Goal: Transaction & Acquisition: Purchase product/service

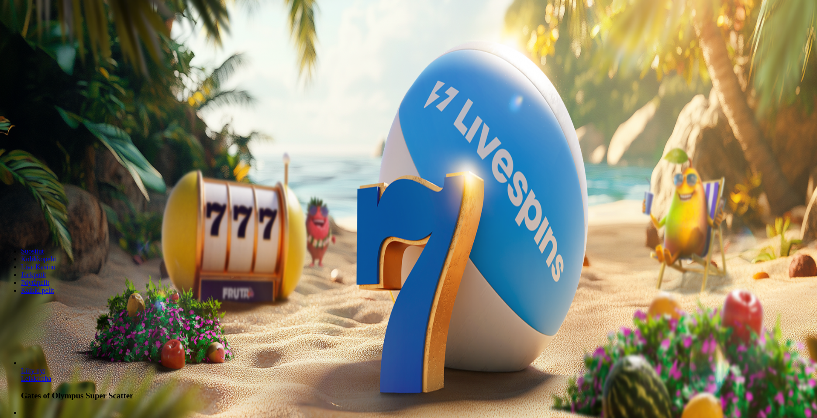
click at [66, 199] on input "***" at bounding box center [34, 203] width 62 height 9
type input "*"
type input "**"
click at [46, 225] on span "Talleta ja pelaa" at bounding box center [26, 228] width 39 height 7
drag, startPoint x: 466, startPoint y: 190, endPoint x: 447, endPoint y: 191, distance: 19.3
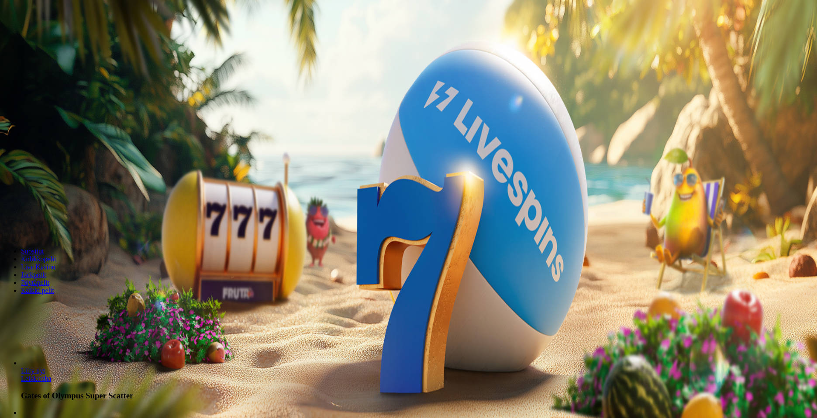
click at [66, 199] on input "**" at bounding box center [34, 203] width 62 height 9
click at [292, 204] on div "200 Ilmaiskierrosta €50 €150 €250 ** € € Talleta ja pelaa 200 kierrätysvapaata …" at bounding box center [408, 162] width 810 height 142
click at [46, 225] on span "Talleta ja pelaa" at bounding box center [26, 228] width 39 height 7
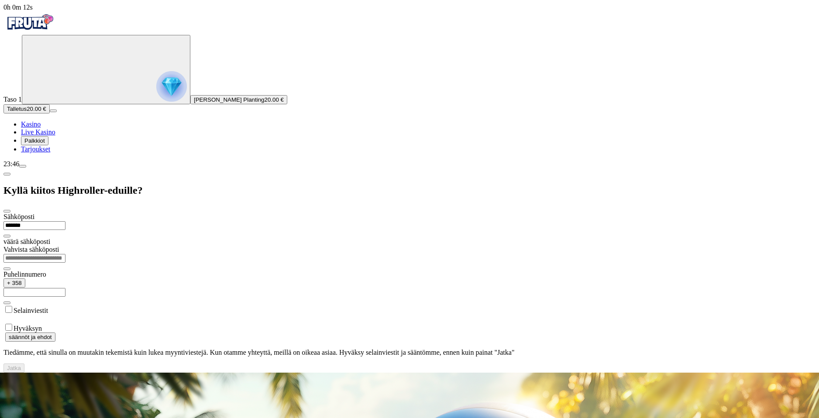
type input "**********"
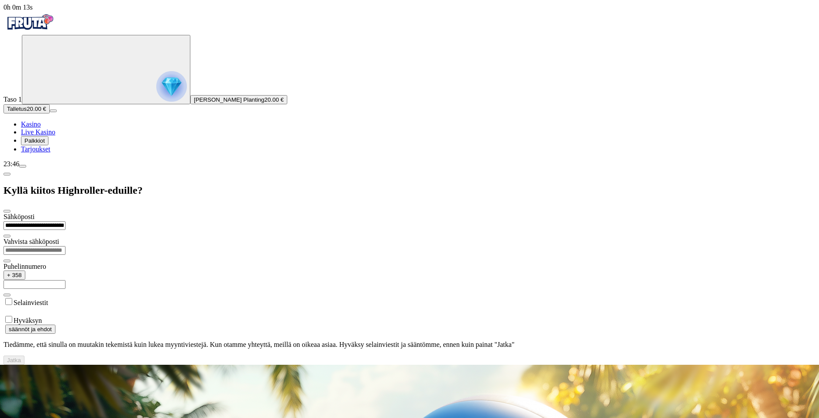
click at [66, 246] on input "email" at bounding box center [34, 250] width 62 height 9
type input "**********"
click at [66, 280] on input "text" at bounding box center [34, 284] width 62 height 9
type input "*********"
click at [48, 299] on label "Selainviestit" at bounding box center [31, 302] width 35 height 7
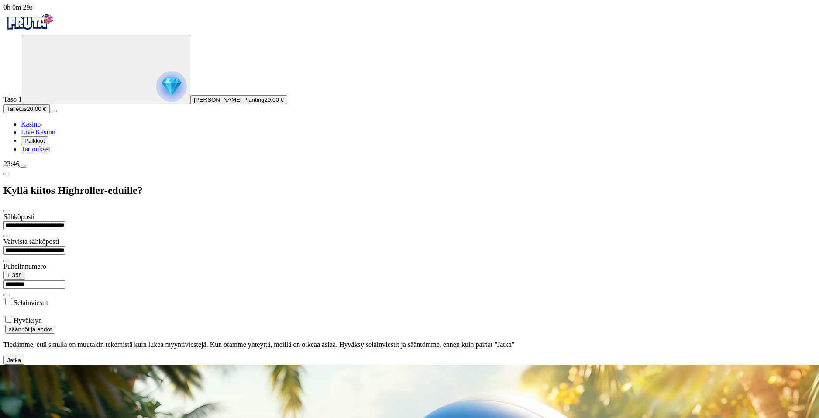
click at [24, 356] on button "Jatka" at bounding box center [13, 360] width 21 height 9
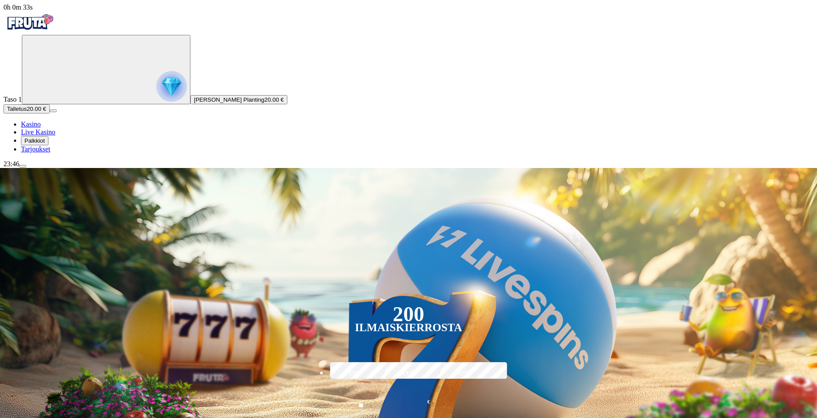
click at [156, 102] on img "Primary" at bounding box center [171, 86] width 31 height 31
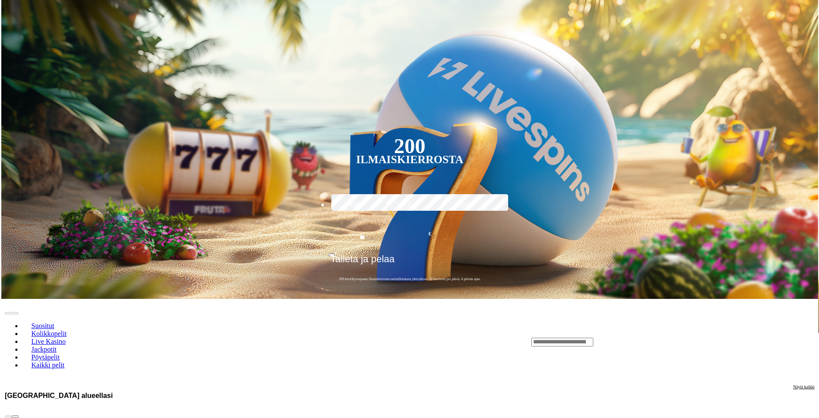
scroll to position [470, 0]
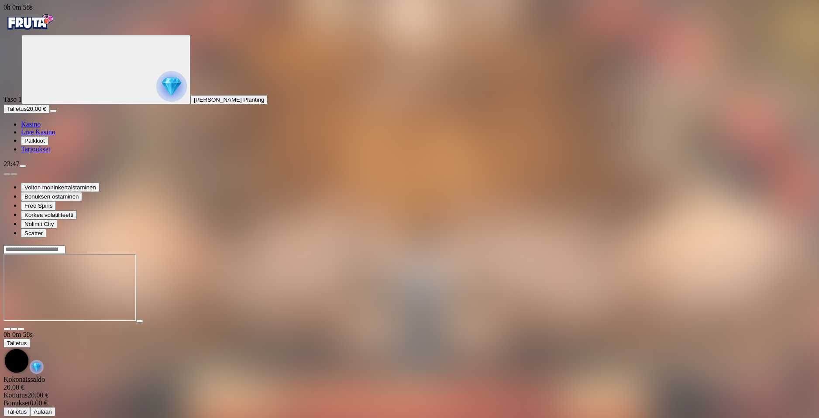
click at [156, 95] on img "Primary" at bounding box center [171, 86] width 31 height 31
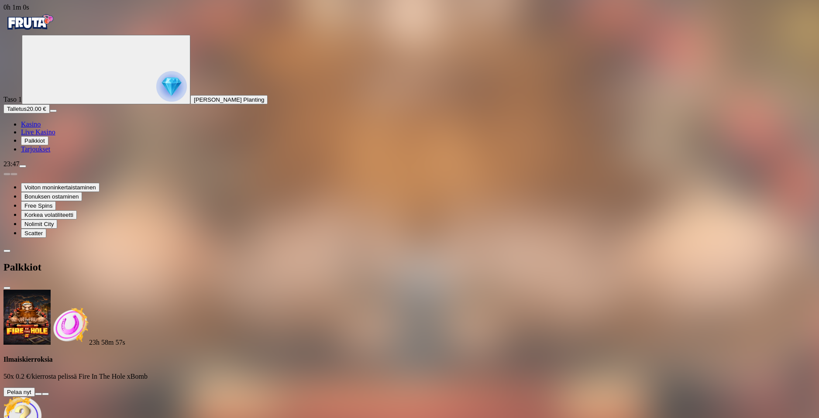
click at [42, 393] on button at bounding box center [38, 394] width 7 height 3
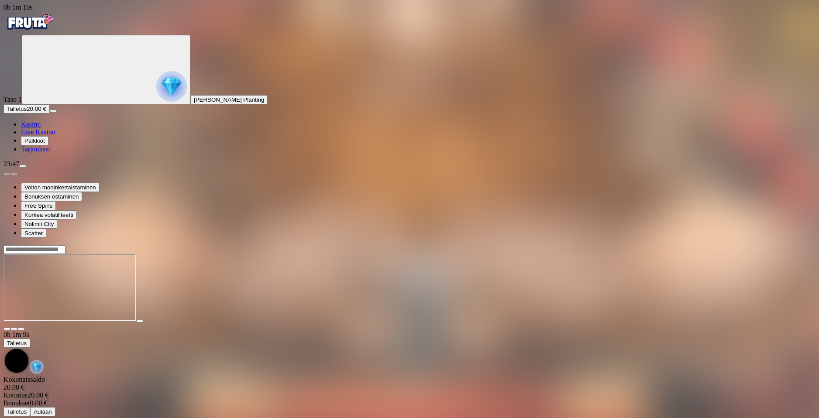
click at [21, 329] on span "fullscreen icon" at bounding box center [21, 329] width 0 height 0
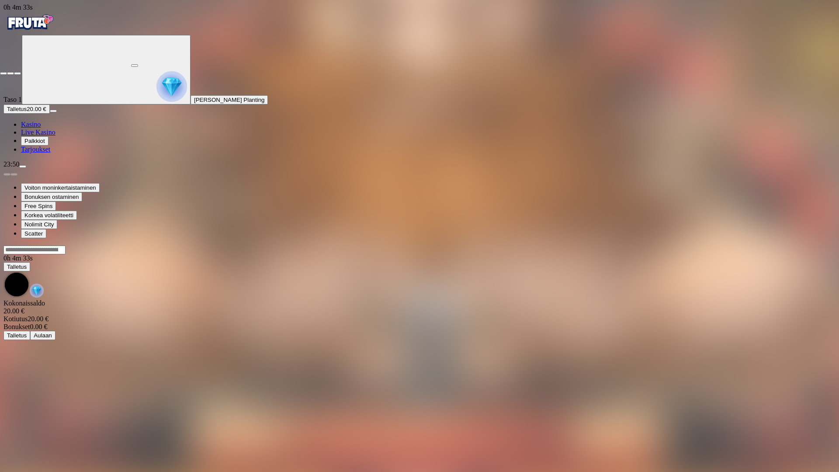
click at [3, 73] on span "close icon" at bounding box center [3, 73] width 0 height 0
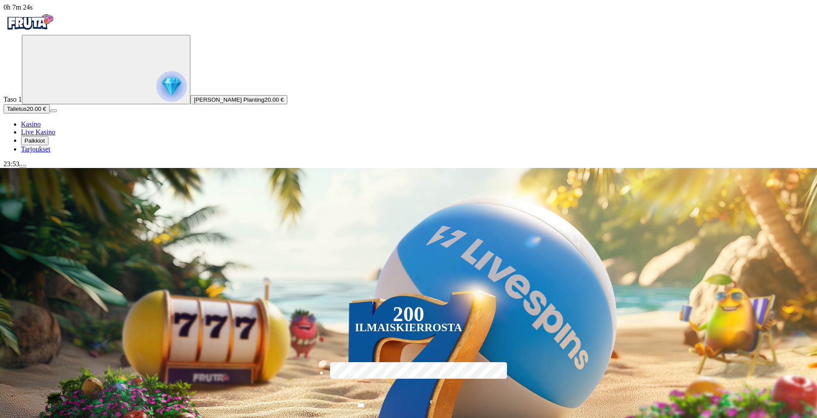
drag, startPoint x: 487, startPoint y: 241, endPoint x: 552, endPoint y: 242, distance: 64.6
drag, startPoint x: 533, startPoint y: 263, endPoint x: 529, endPoint y: 263, distance: 4.8
click at [533, 263] on img at bounding box center [409, 317] width 866 height 299
click at [156, 102] on img "Primary" at bounding box center [171, 86] width 31 height 31
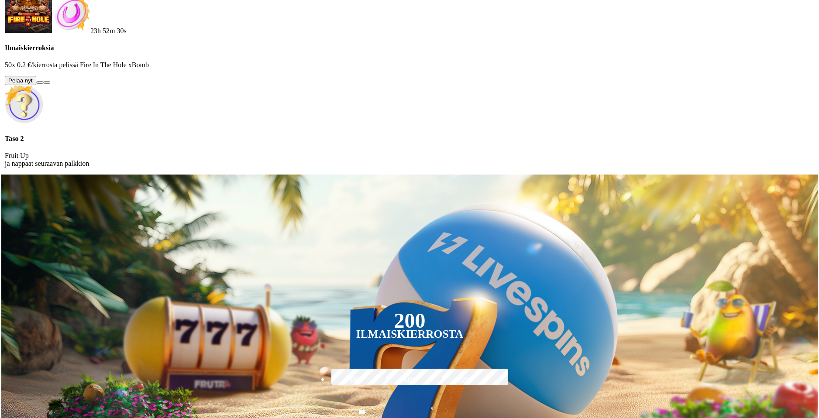
scroll to position [470, 0]
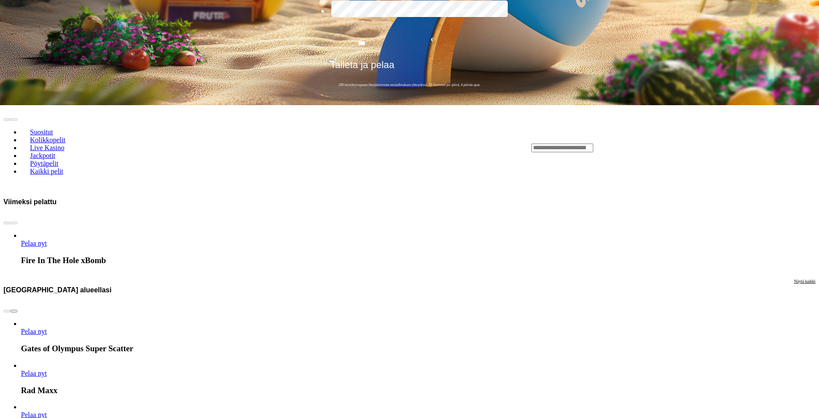
type input "**"
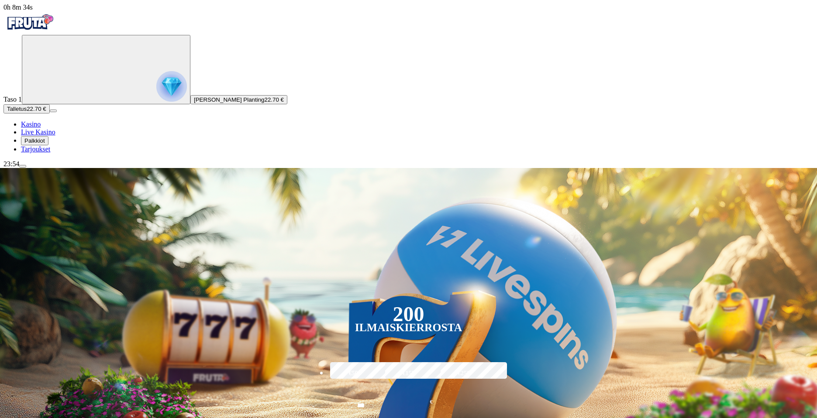
click at [156, 98] on img "Primary" at bounding box center [171, 86] width 31 height 31
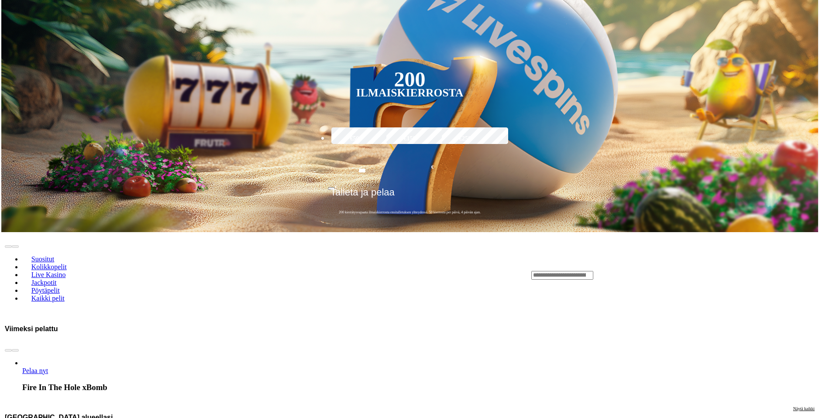
scroll to position [470, 0]
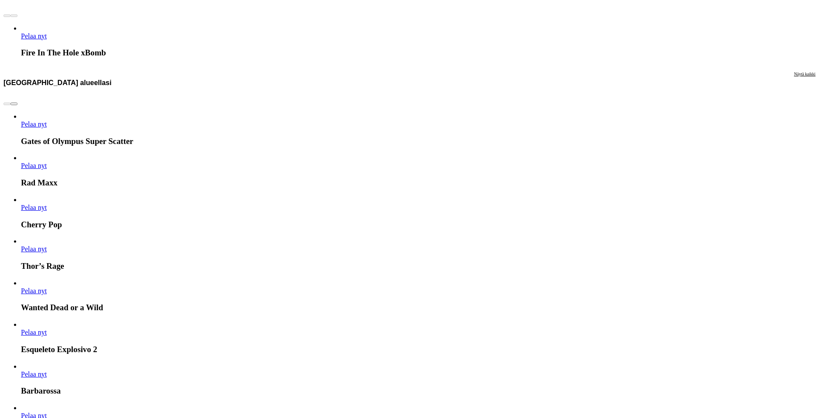
scroll to position [940, 0]
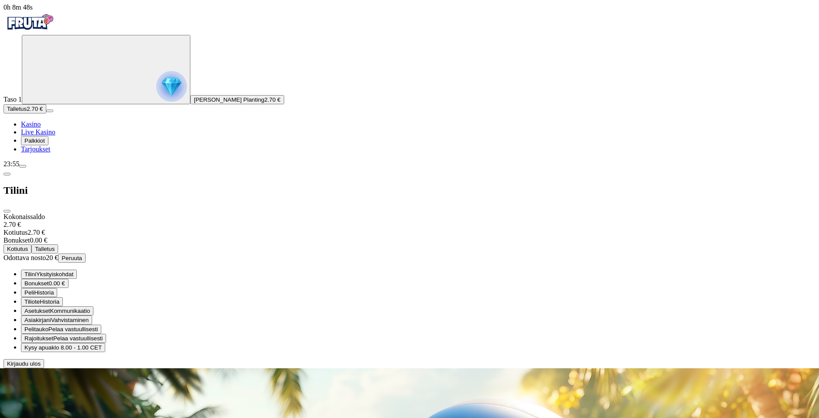
click at [156, 86] on img "Primary" at bounding box center [171, 86] width 31 height 31
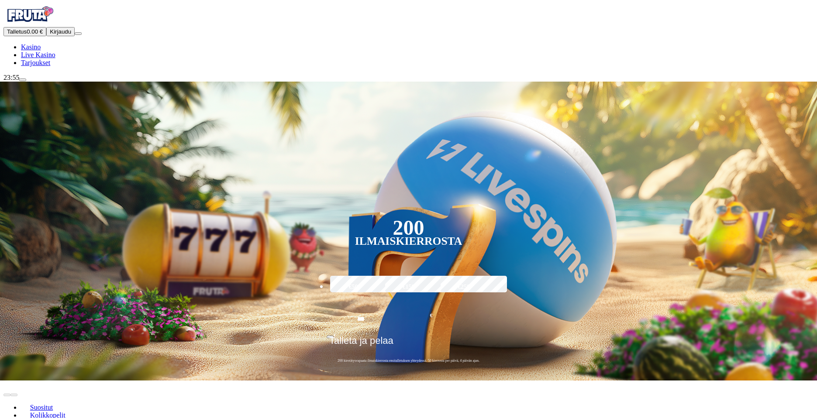
click at [58, 35] on span "Kirjaudu" at bounding box center [60, 31] width 21 height 7
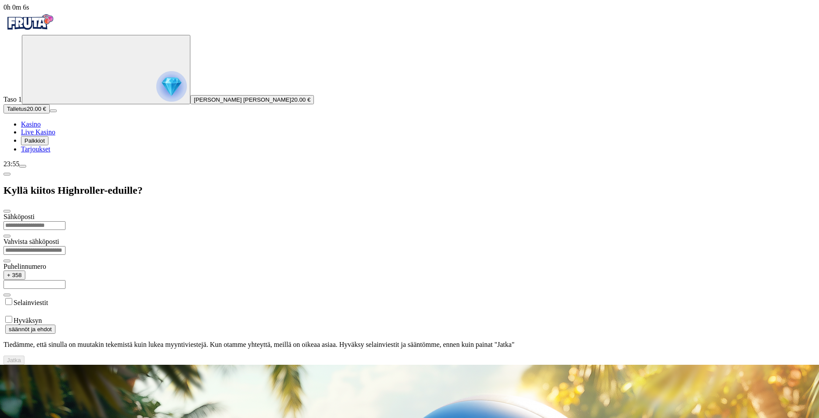
click at [156, 102] on img "Primary" at bounding box center [171, 86] width 31 height 31
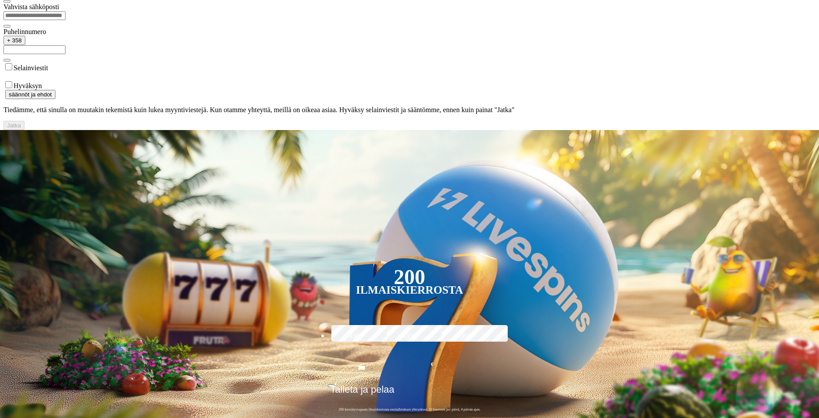
scroll to position [470, 0]
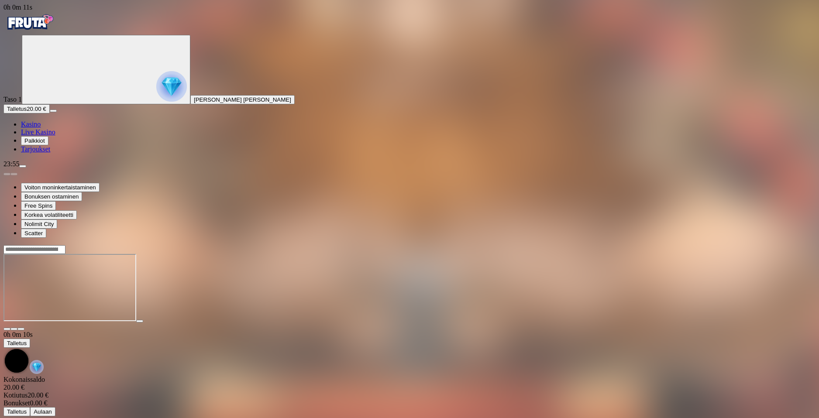
drag, startPoint x: 777, startPoint y: 15, endPoint x: 796, endPoint y: 48, distance: 37.6
click at [21, 329] on span "fullscreen icon" at bounding box center [21, 329] width 0 height 0
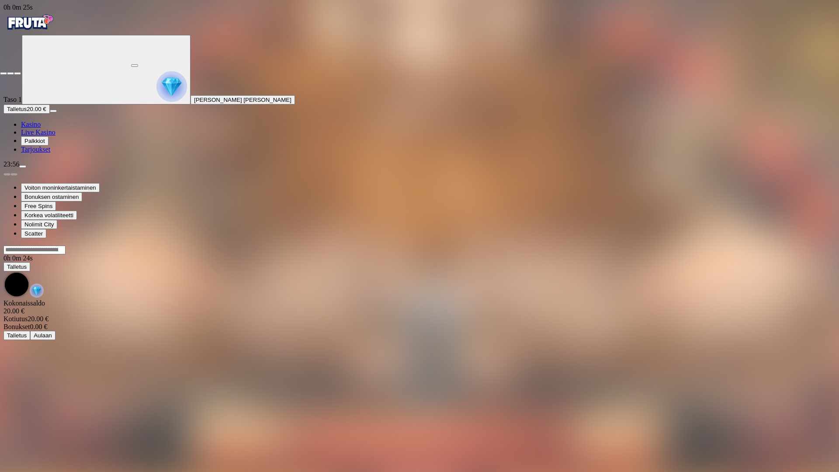
click at [17, 73] on span "fullscreen-exit icon" at bounding box center [17, 73] width 0 height 0
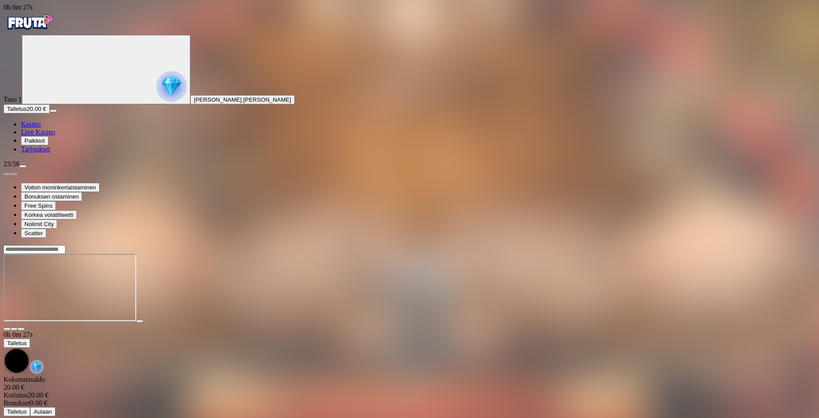
click at [14, 329] on span "chevron-down icon" at bounding box center [14, 329] width 0 height 0
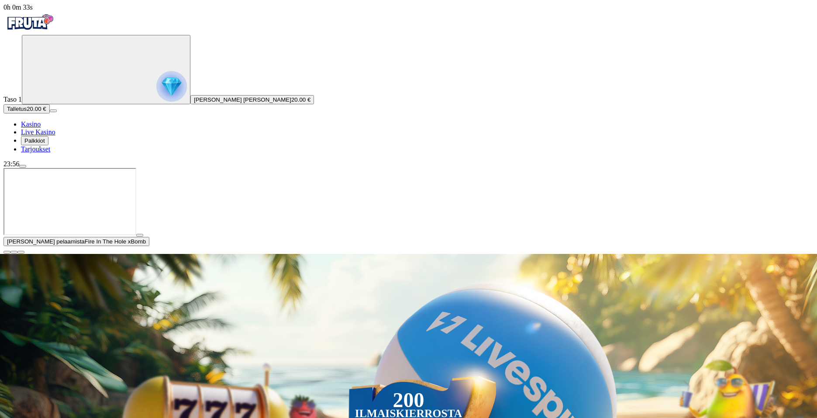
click at [156, 102] on img "Primary" at bounding box center [171, 86] width 31 height 31
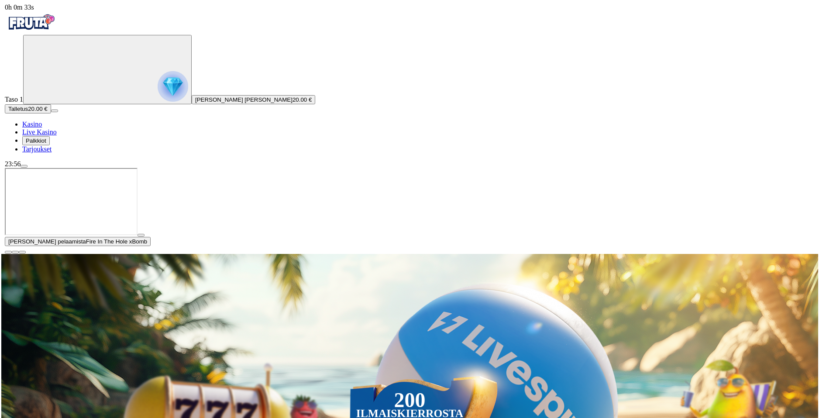
scroll to position [470, 0]
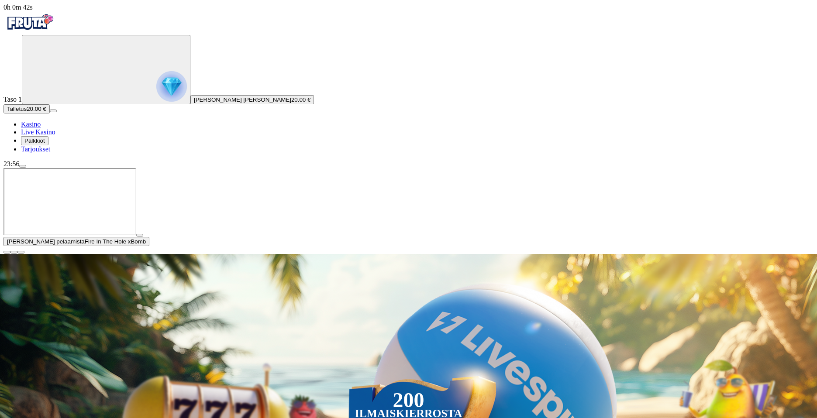
click at [7, 252] on span "close icon" at bounding box center [7, 252] width 0 height 0
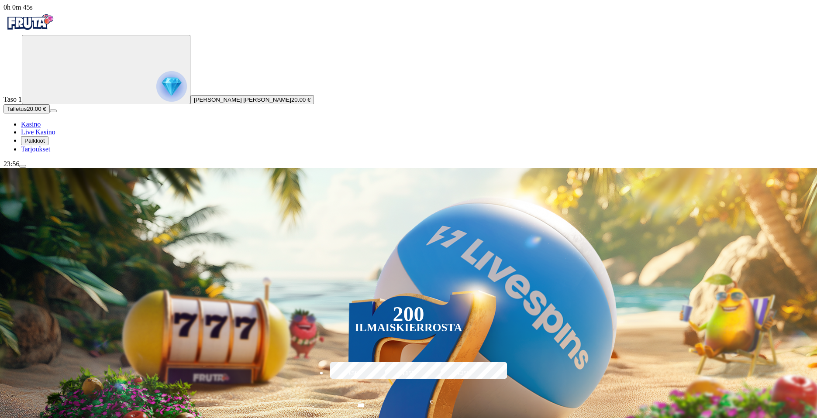
click at [156, 102] on img "Primary" at bounding box center [171, 86] width 31 height 31
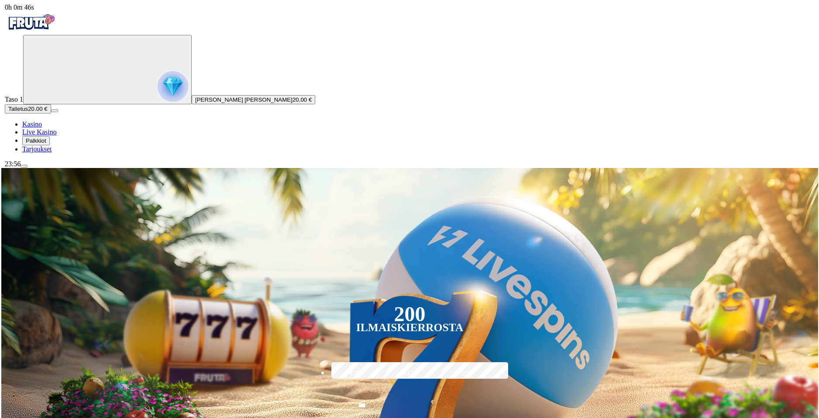
scroll to position [470, 0]
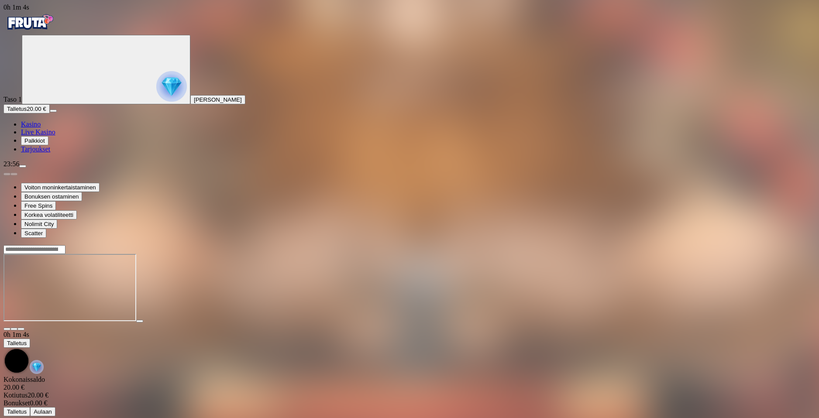
click at [21, 329] on span "fullscreen icon" at bounding box center [21, 329] width 0 height 0
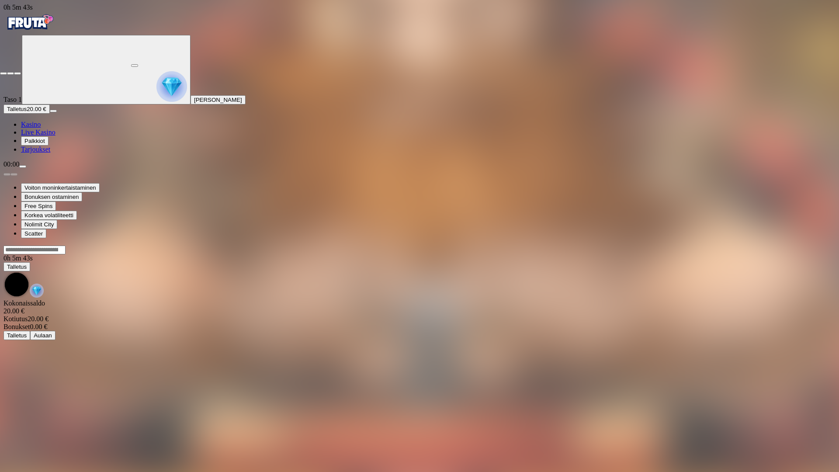
click at [3, 73] on span "close icon" at bounding box center [3, 73] width 0 height 0
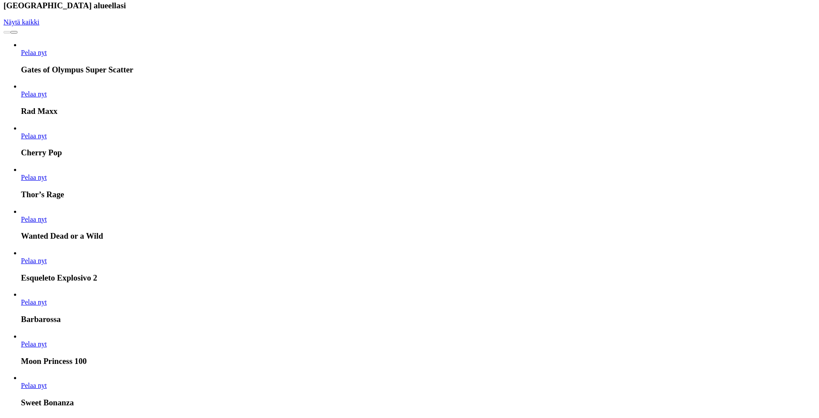
scroll to position [940, 0]
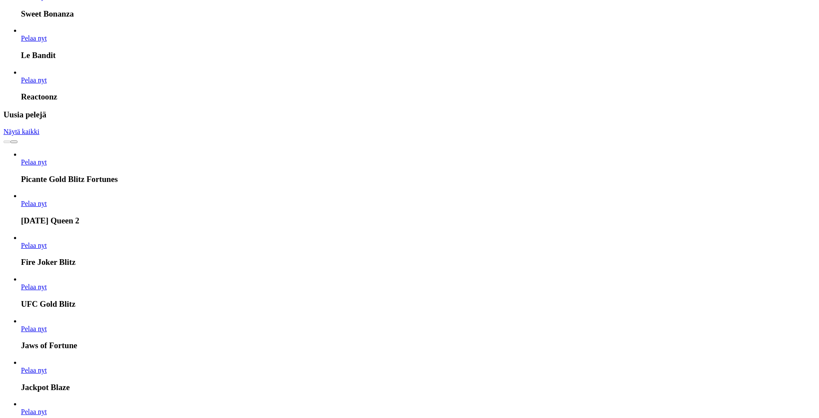
type input "**"
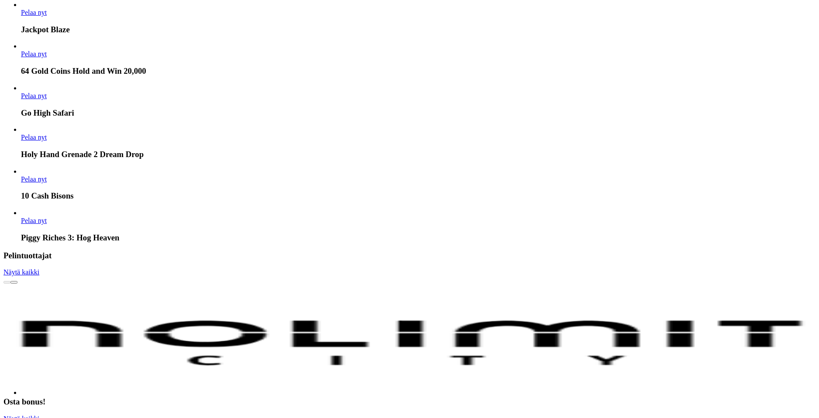
scroll to position [1418, 0]
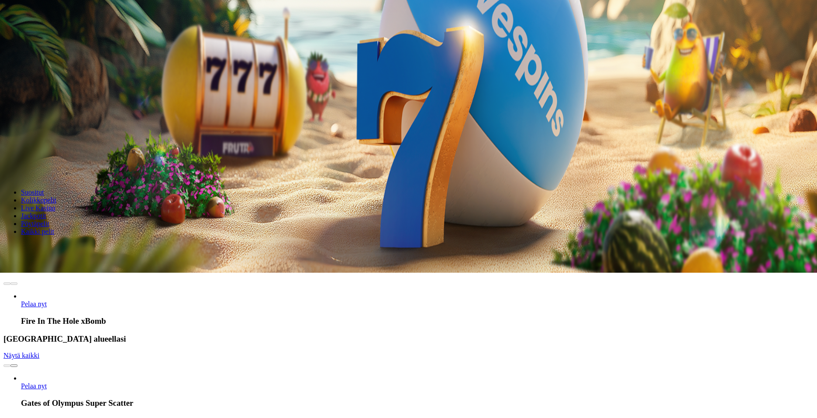
scroll to position [175, 0]
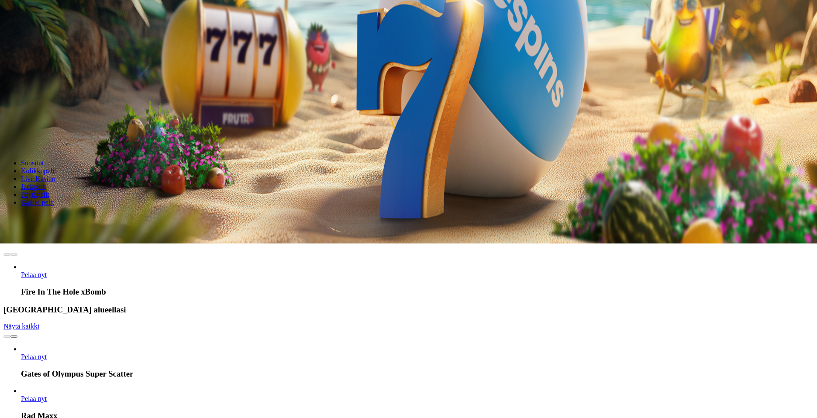
click at [66, 214] on input "Search" at bounding box center [34, 218] width 62 height 9
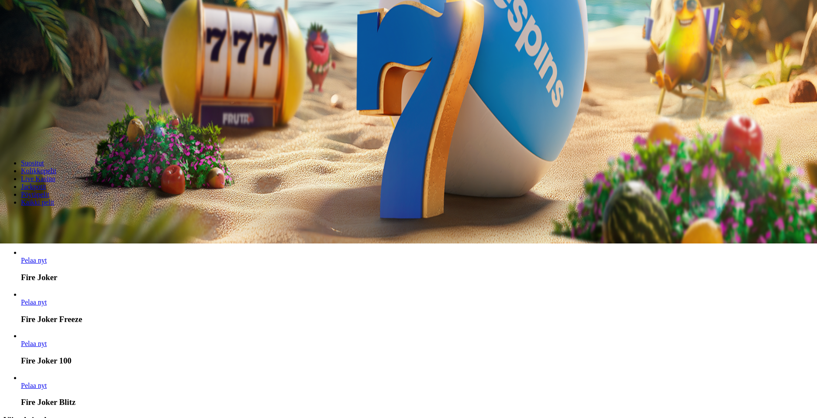
type input "*******"
click at [47, 299] on span "Pelaa nyt" at bounding box center [34, 302] width 26 height 7
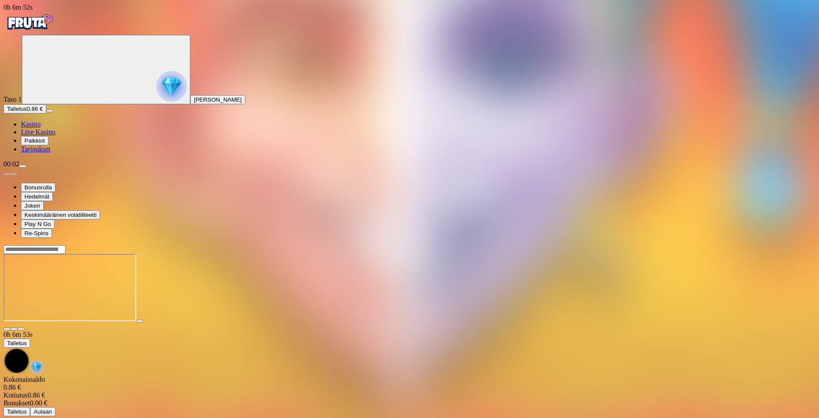
click at [21, 329] on span "fullscreen icon" at bounding box center [21, 329] width 0 height 0
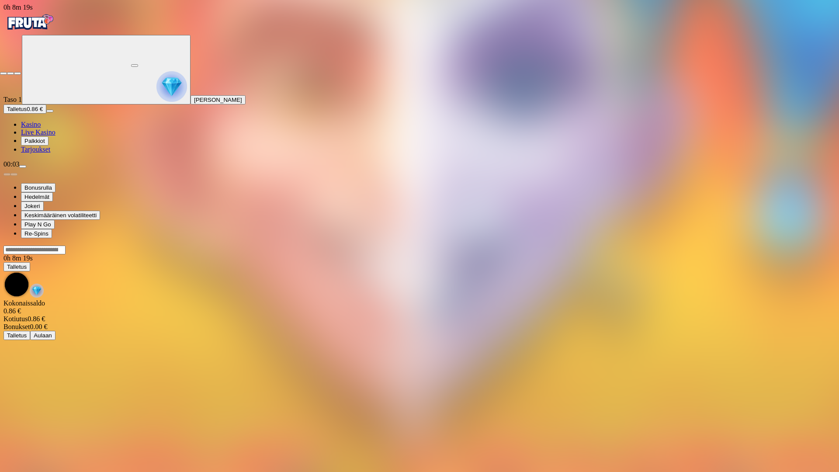
click at [17, 73] on span "fullscreen-exit icon" at bounding box center [17, 73] width 0 height 0
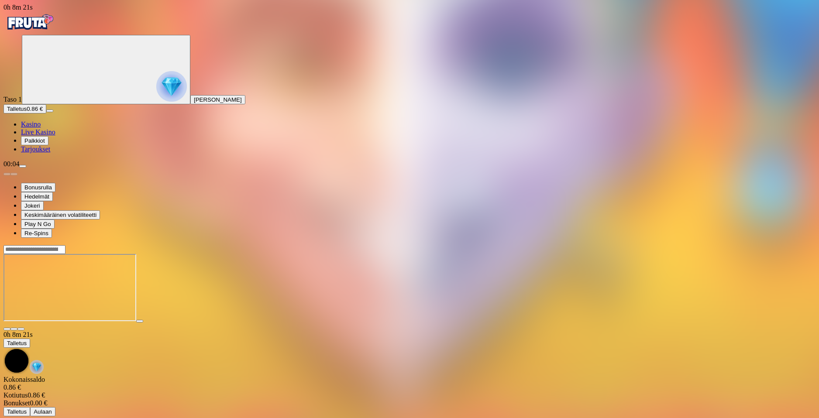
click at [7, 329] on span "close icon" at bounding box center [7, 329] width 0 height 0
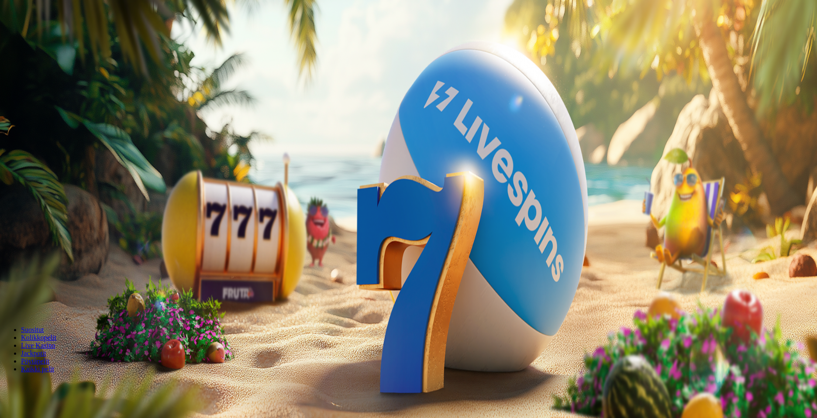
scroll to position [235, 0]
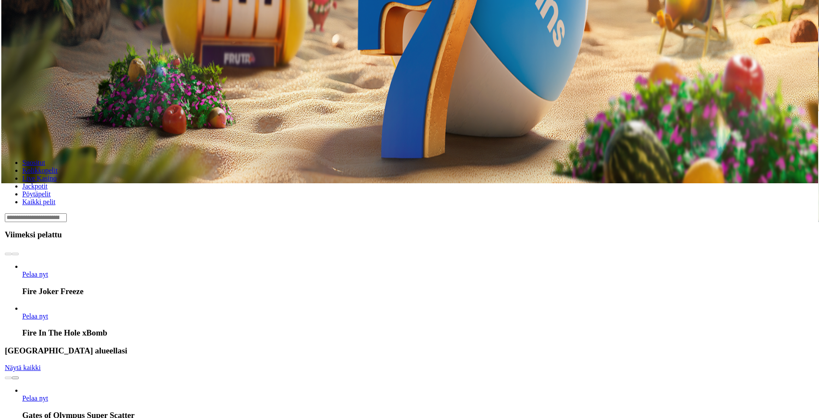
scroll to position [470, 0]
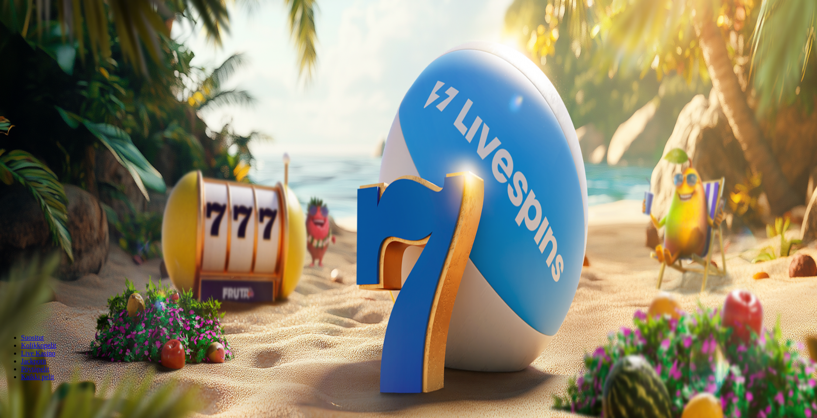
click at [156, 95] on img "Primary" at bounding box center [171, 86] width 31 height 31
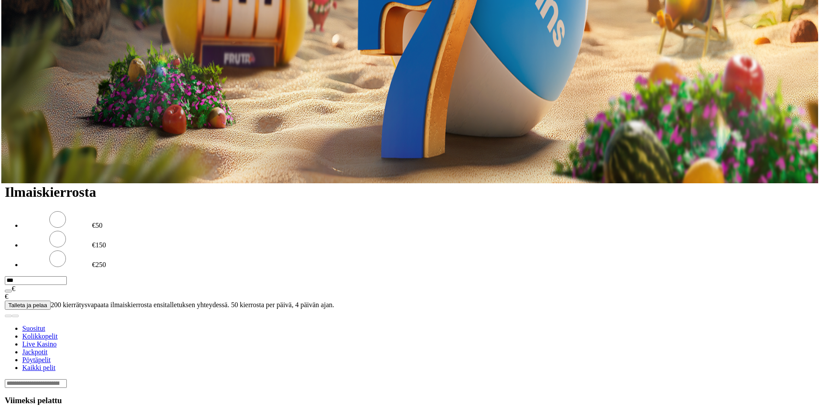
scroll to position [470, 0]
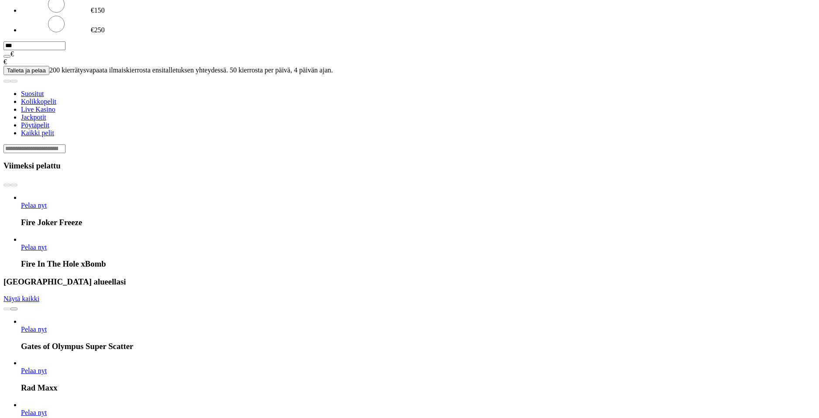
drag, startPoint x: 158, startPoint y: 136, endPoint x: 186, endPoint y: 149, distance: 30.7
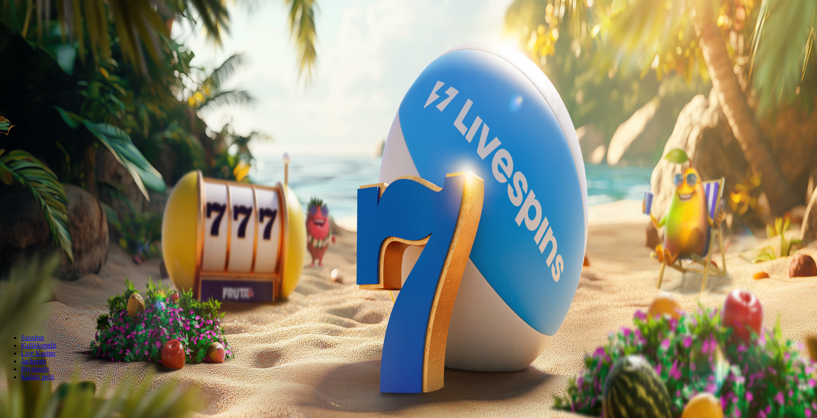
click at [156, 97] on img "Primary" at bounding box center [171, 86] width 31 height 31
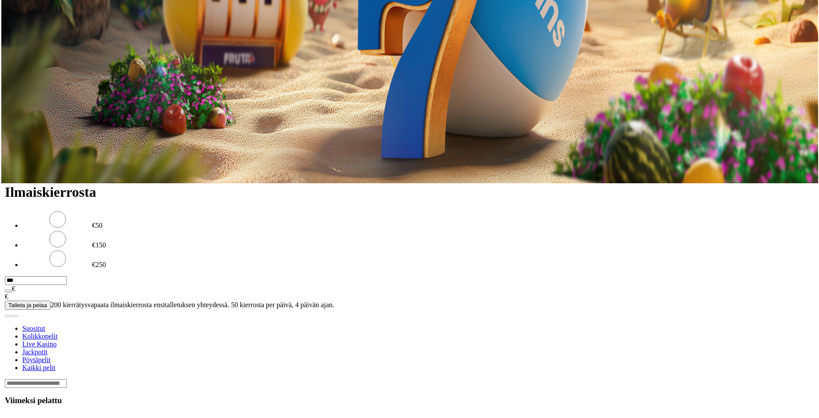
scroll to position [470, 0]
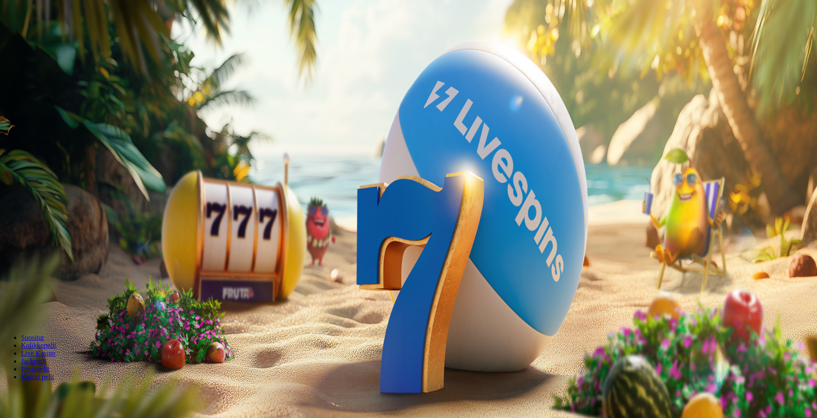
click at [156, 102] on img "Primary" at bounding box center [171, 86] width 31 height 31
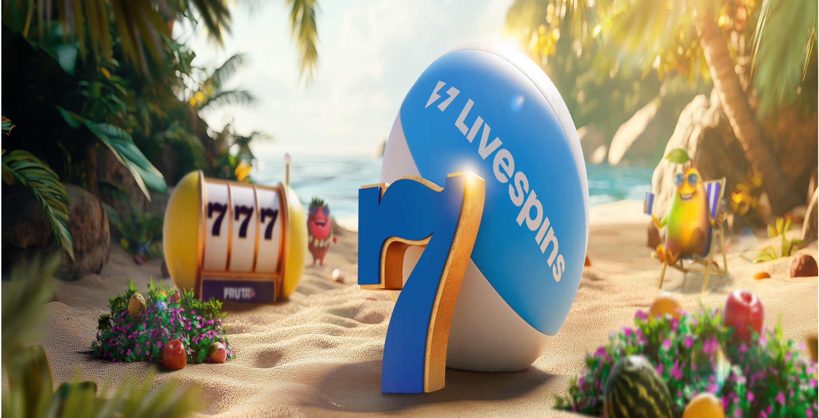
scroll to position [470, 0]
